Goal: Information Seeking & Learning: Learn about a topic

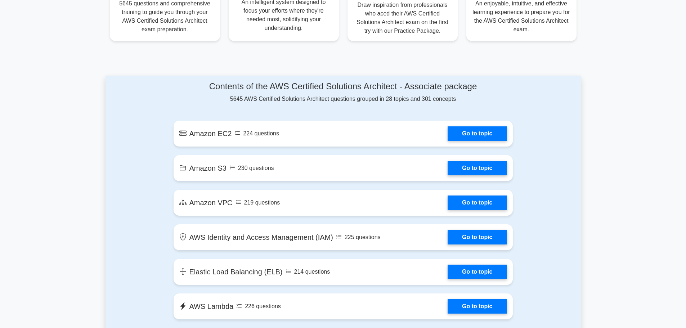
scroll to position [324, 0]
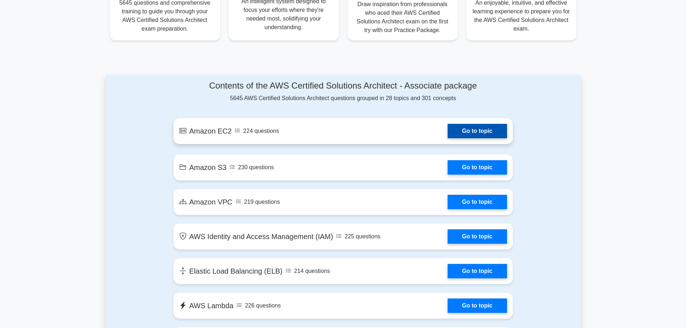
click at [465, 135] on link "Go to topic" at bounding box center [477, 131] width 59 height 14
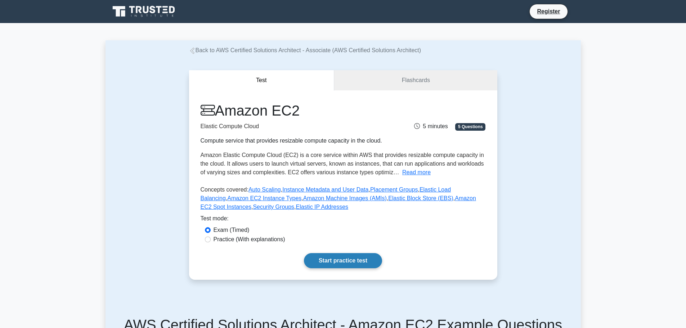
click at [335, 264] on link "Start practice test" at bounding box center [343, 260] width 78 height 15
